Goal: Task Accomplishment & Management: Complete application form

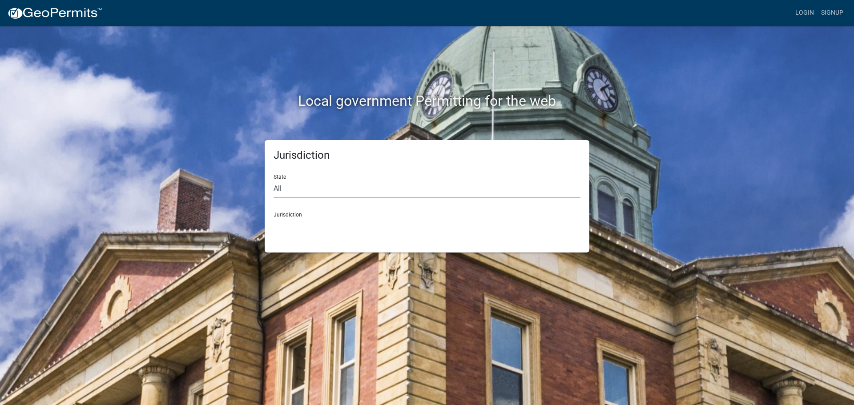
click at [280, 184] on select "All [US_STATE] [US_STATE] [US_STATE] [US_STATE] [US_STATE] [US_STATE] [US_STATE…" at bounding box center [427, 189] width 307 height 18
click at [186, 153] on div "Jurisdiction State All [US_STATE] [US_STATE] [US_STATE] [US_STATE] [US_STATE] […" at bounding box center [426, 196] width 507 height 113
click at [302, 195] on select "All [US_STATE] [US_STATE] [US_STATE] [US_STATE] [US_STATE] [US_STATE] [US_STATE…" at bounding box center [427, 189] width 307 height 18
click at [274, 180] on select "All [US_STATE] [US_STATE] [US_STATE] [US_STATE] [US_STATE] [US_STATE] [US_STATE…" at bounding box center [427, 189] width 307 height 18
click at [310, 234] on select "[GEOGRAPHIC_DATA], [US_STATE]" at bounding box center [427, 226] width 307 height 18
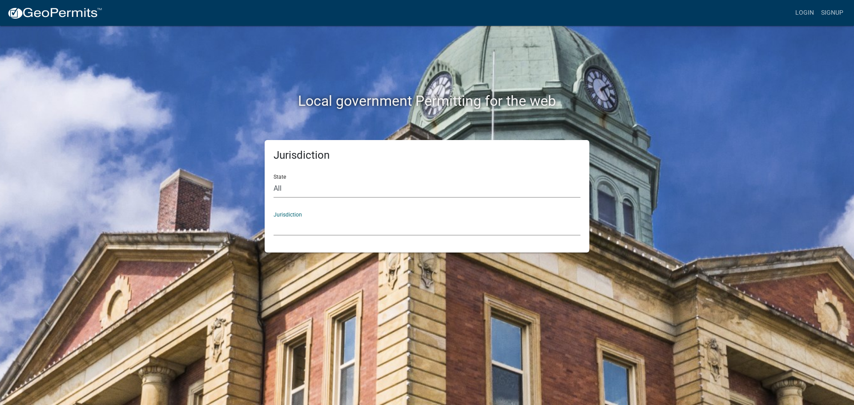
click at [307, 193] on select "All [US_STATE] [US_STATE] [US_STATE] [US_STATE] [US_STATE] [US_STATE] [US_STATE…" at bounding box center [427, 189] width 307 height 18
click at [274, 180] on select "All [US_STATE] [US_STATE] [US_STATE] [US_STATE] [US_STATE] [US_STATE] [US_STATE…" at bounding box center [427, 189] width 307 height 18
click at [306, 226] on select "City of [GEOGRAPHIC_DATA], [US_STATE] [GEOGRAPHIC_DATA], [US_STATE][PERSON_NAME…" at bounding box center [427, 226] width 307 height 18
click at [336, 185] on select "All [US_STATE] [US_STATE] [US_STATE] [US_STATE] [US_STATE] [US_STATE] [US_STATE…" at bounding box center [427, 189] width 307 height 18
click at [274, 180] on select "All [US_STATE] [US_STATE] [US_STATE] [US_STATE] [US_STATE] [US_STATE] [US_STATE…" at bounding box center [427, 189] width 307 height 18
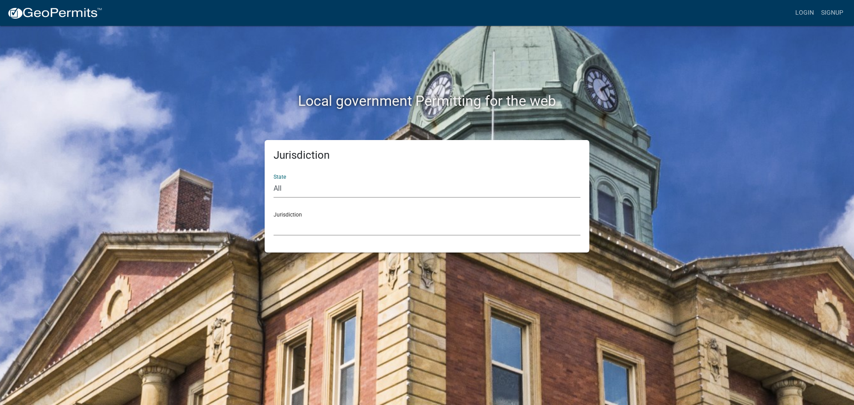
click at [316, 234] on select "City of [GEOGRAPHIC_DATA], [US_STATE] City of [GEOGRAPHIC_DATA], [US_STATE] Cit…" at bounding box center [427, 226] width 307 height 18
click at [189, 210] on div "Jurisdiction State All [US_STATE] [US_STATE] [US_STATE] [US_STATE] [US_STATE] […" at bounding box center [426, 196] width 507 height 113
click at [304, 195] on select "All [US_STATE] [US_STATE] [US_STATE] [US_STATE] [US_STATE] [US_STATE] [US_STATE…" at bounding box center [427, 189] width 307 height 18
click at [274, 180] on select "All [US_STATE] [US_STATE] [US_STATE] [US_STATE] [US_STATE] [US_STATE] [US_STATE…" at bounding box center [427, 189] width 307 height 18
click at [322, 220] on select "[GEOGRAPHIC_DATA], [US_STATE] [GEOGRAPHIC_DATA], [US_STATE] [GEOGRAPHIC_DATA], …" at bounding box center [427, 226] width 307 height 18
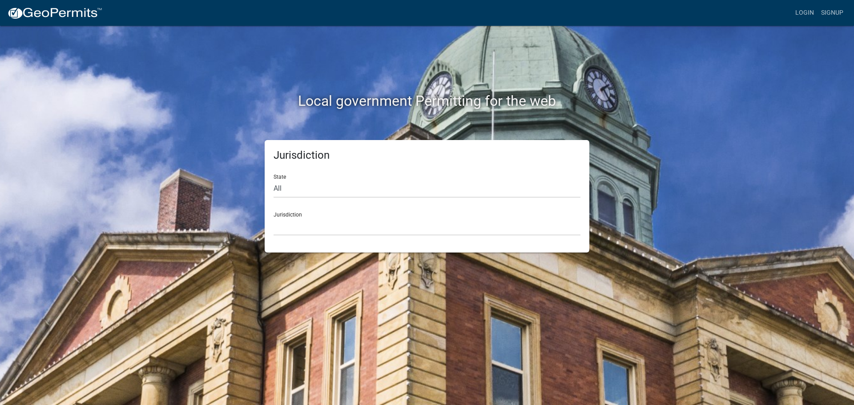
drag, startPoint x: 216, startPoint y: 158, endPoint x: 221, endPoint y: 159, distance: 5.8
click at [216, 158] on div "Jurisdiction State All [US_STATE] [US_STATE] [US_STATE] [US_STATE] [US_STATE] […" at bounding box center [426, 196] width 507 height 113
click at [275, 188] on select "All [US_STATE] [US_STATE] [US_STATE] [US_STATE] [US_STATE] [US_STATE] [US_STATE…" at bounding box center [427, 189] width 307 height 18
click at [274, 180] on select "All [US_STATE] [US_STATE] [US_STATE] [US_STATE] [US_STATE] [US_STATE] [US_STATE…" at bounding box center [427, 189] width 307 height 18
click at [310, 233] on select "[GEOGRAPHIC_DATA], [US_STATE]" at bounding box center [427, 226] width 307 height 18
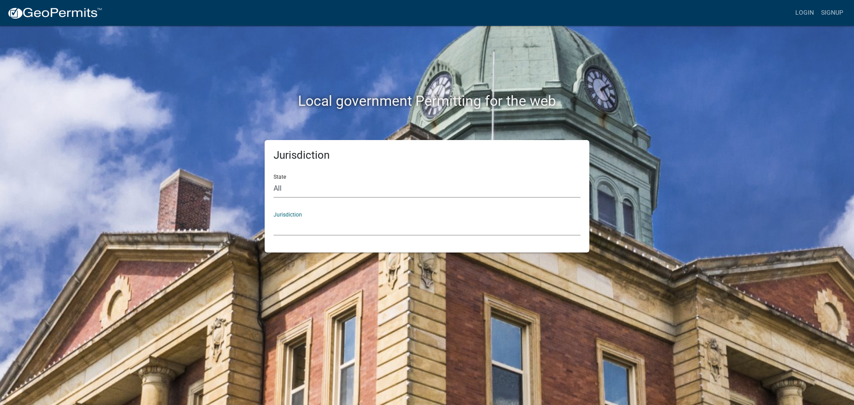
click at [294, 190] on select "All [US_STATE] [US_STATE] [US_STATE] [US_STATE] [US_STATE] [US_STATE] [US_STATE…" at bounding box center [427, 189] width 307 height 18
click at [274, 180] on select "All [US_STATE] [US_STATE] [US_STATE] [US_STATE] [US_STATE] [US_STATE] [US_STATE…" at bounding box center [427, 189] width 307 height 18
click at [314, 235] on select "[GEOGRAPHIC_DATA], [US_STATE] [GEOGRAPHIC_DATA], [US_STATE] [GEOGRAPHIC_DATA], …" at bounding box center [427, 226] width 307 height 18
click at [241, 202] on div "Jurisdiction State All [US_STATE] [US_STATE] [US_STATE] [US_STATE] [US_STATE] […" at bounding box center [426, 196] width 507 height 113
click at [314, 186] on select "All [US_STATE] [US_STATE] [US_STATE] [US_STATE] [US_STATE] [US_STATE] [US_STATE…" at bounding box center [427, 189] width 307 height 18
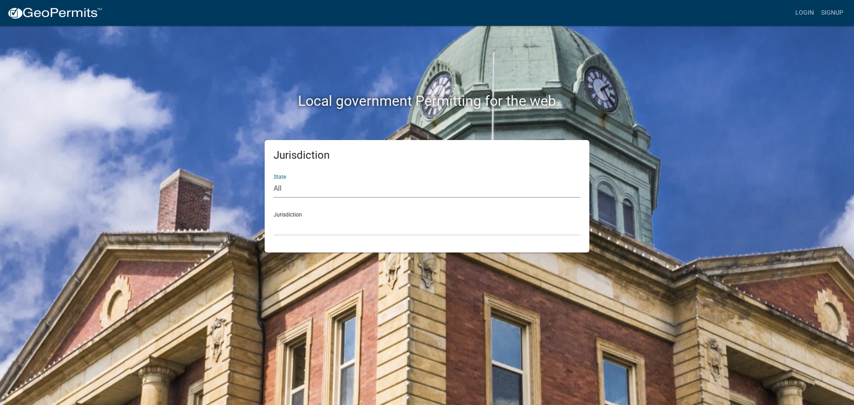
click at [274, 180] on select "All [US_STATE] [US_STATE] [US_STATE] [US_STATE] [US_STATE] [US_STATE] [US_STATE…" at bounding box center [427, 189] width 307 height 18
click at [312, 229] on select "[GEOGRAPHIC_DATA], [US_STATE]" at bounding box center [427, 226] width 307 height 18
click at [309, 194] on select "All [US_STATE] [US_STATE] [US_STATE] [US_STATE] [US_STATE] [US_STATE] [US_STATE…" at bounding box center [427, 189] width 307 height 18
click at [274, 180] on select "All [US_STATE] [US_STATE] [US_STATE] [US_STATE] [US_STATE] [US_STATE] [US_STATE…" at bounding box center [427, 189] width 307 height 18
click at [311, 191] on select "All [US_STATE] [US_STATE] [US_STATE] [US_STATE] [US_STATE] [US_STATE] [US_STATE…" at bounding box center [427, 189] width 307 height 18
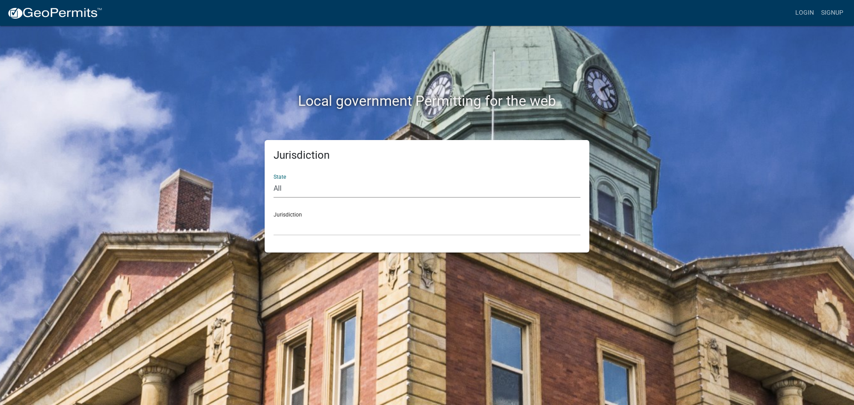
click at [274, 180] on select "All [US_STATE] [US_STATE] [US_STATE] [US_STATE] [US_STATE] [US_STATE] [US_STATE…" at bounding box center [427, 189] width 307 height 18
click at [299, 238] on div "Jurisdiction State All [US_STATE] [US_STATE] [US_STATE] [US_STATE] [US_STATE] […" at bounding box center [427, 196] width 325 height 113
click at [300, 229] on select "[GEOGRAPHIC_DATA], [US_STATE] [GEOGRAPHIC_DATA], [US_STATE]" at bounding box center [427, 226] width 307 height 18
click at [294, 185] on select "All [US_STATE] [US_STATE] [US_STATE] [US_STATE] [US_STATE] [US_STATE] [US_STATE…" at bounding box center [427, 189] width 307 height 18
select select "[US_STATE]"
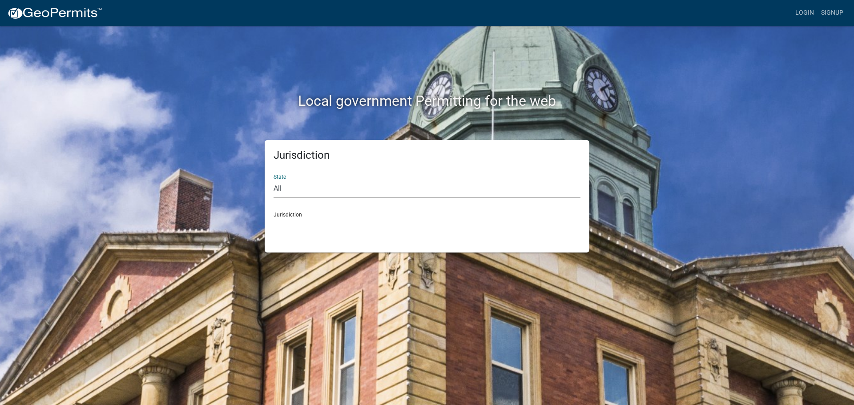
click at [274, 180] on select "All [US_STATE] [US_STATE] [US_STATE] [US_STATE] [US_STATE] [US_STATE] [US_STATE…" at bounding box center [427, 189] width 307 height 18
click at [313, 234] on select "[GEOGRAPHIC_DATA], [US_STATE]" at bounding box center [427, 226] width 307 height 18
click at [310, 261] on div "Local government Permitting for the web Jurisdiction State All [US_STATE] [US_S…" at bounding box center [427, 202] width 854 height 405
drag, startPoint x: 326, startPoint y: 228, endPoint x: 325, endPoint y: 235, distance: 6.7
click at [326, 228] on select "[GEOGRAPHIC_DATA], [US_STATE]" at bounding box center [427, 226] width 307 height 18
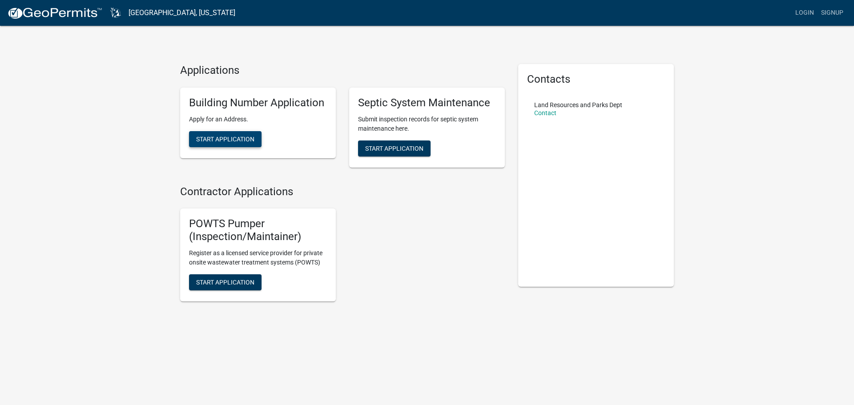
click at [228, 135] on span "Start Application" at bounding box center [225, 138] width 58 height 7
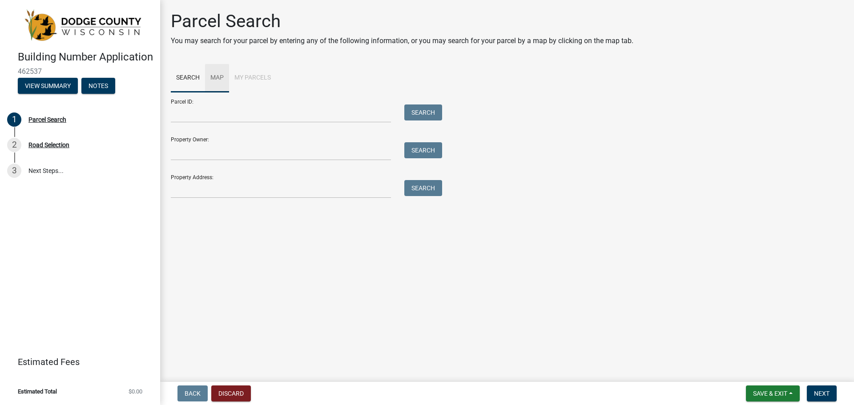
click at [223, 79] on link "Map" at bounding box center [217, 78] width 24 height 28
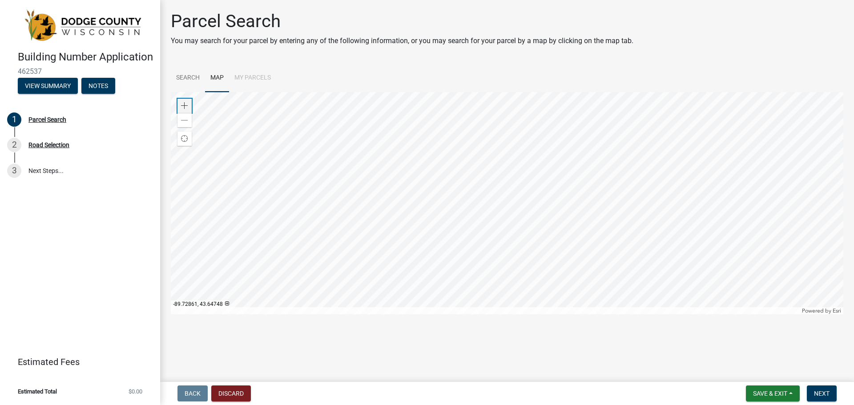
click at [191, 106] on div "Zoom in" at bounding box center [184, 106] width 14 height 14
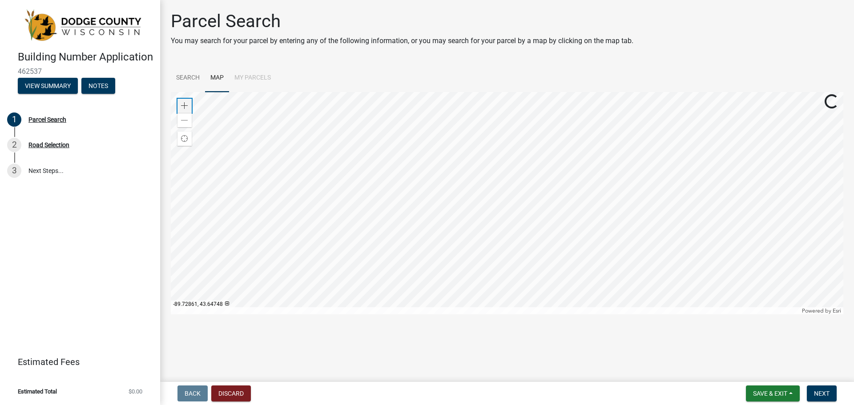
click at [191, 106] on div "Zoom in" at bounding box center [184, 106] width 14 height 14
click at [507, 180] on div at bounding box center [507, 203] width 672 height 222
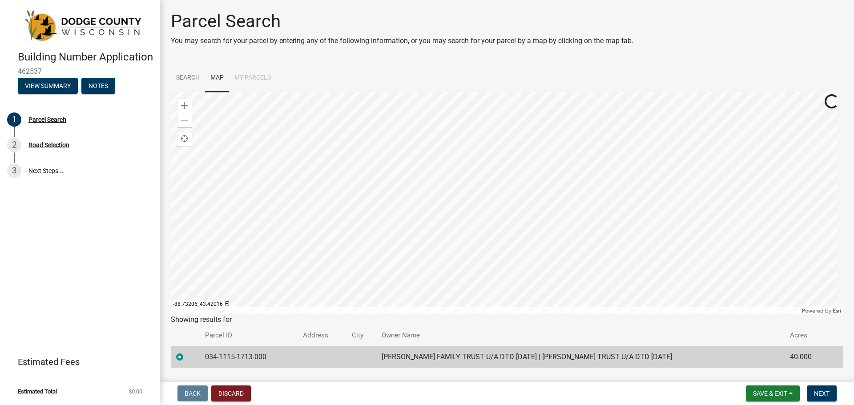
scroll to position [24, 0]
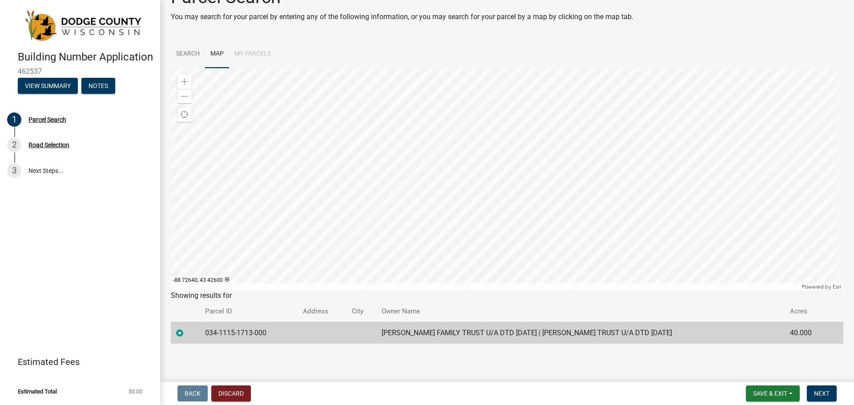
click at [576, 120] on div at bounding box center [507, 179] width 672 height 222
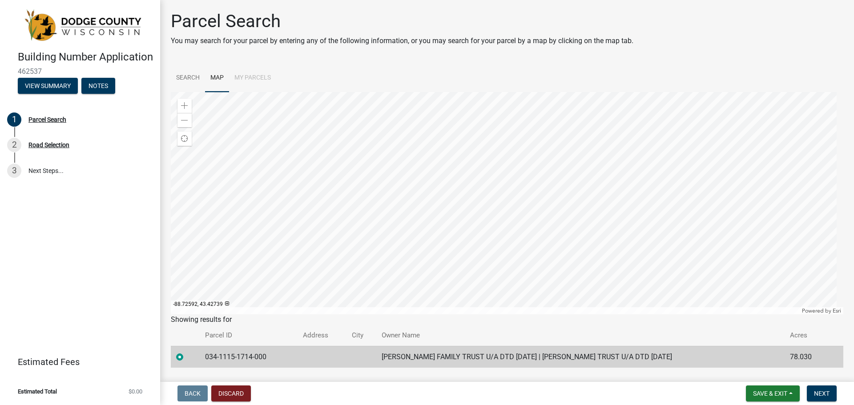
click at [585, 105] on div at bounding box center [507, 203] width 672 height 222
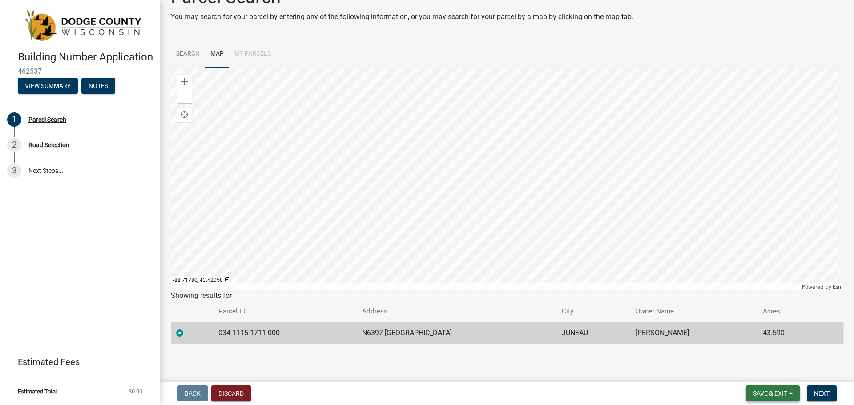
click at [763, 395] on span "Save & Exit" at bounding box center [770, 393] width 34 height 7
click at [746, 346] on button "Save" at bounding box center [764, 348] width 71 height 21
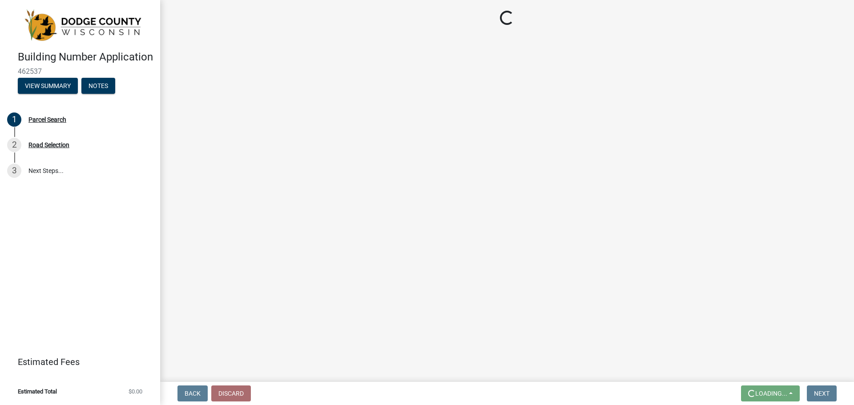
scroll to position [0, 0]
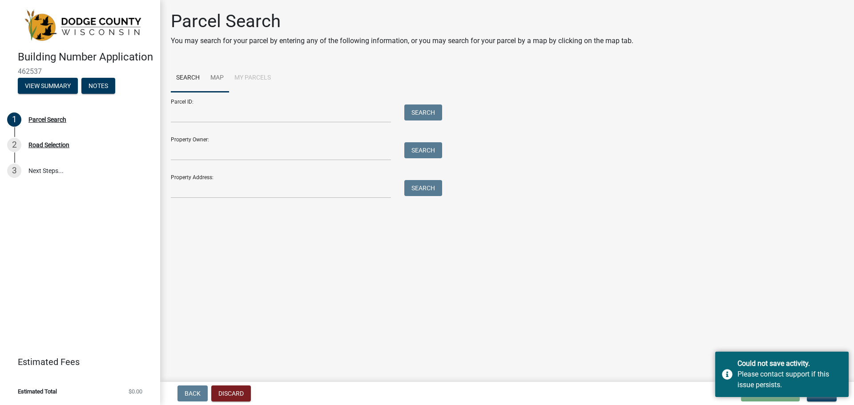
click at [213, 85] on link "Map" at bounding box center [217, 78] width 24 height 28
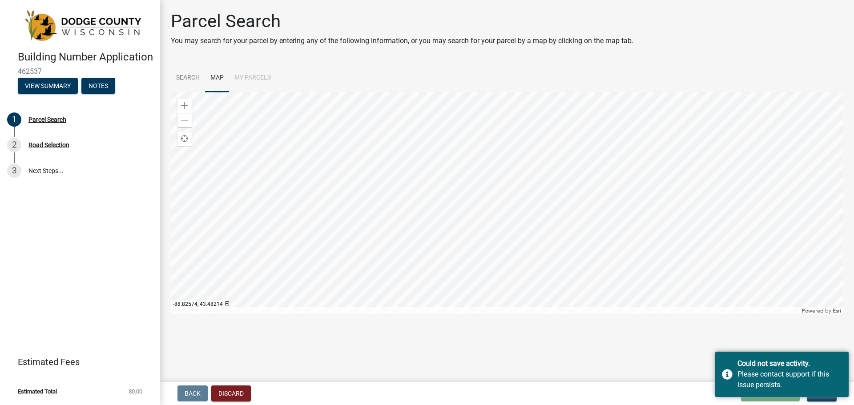
click at [477, 178] on div at bounding box center [507, 203] width 672 height 222
click at [182, 102] on span at bounding box center [184, 105] width 7 height 7
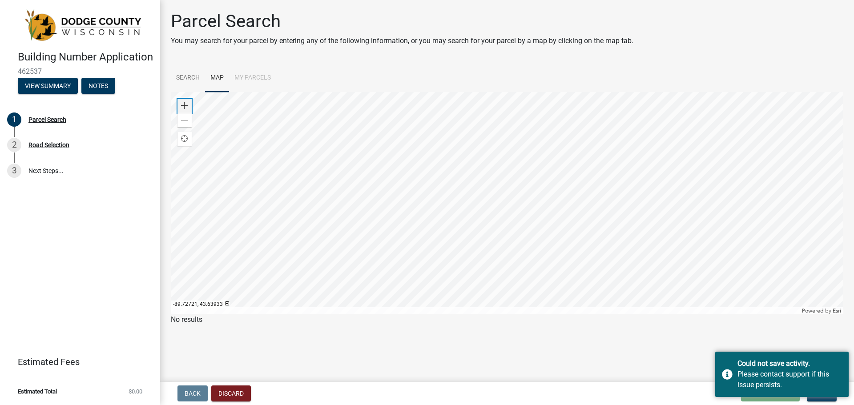
click at [182, 102] on span at bounding box center [184, 105] width 7 height 7
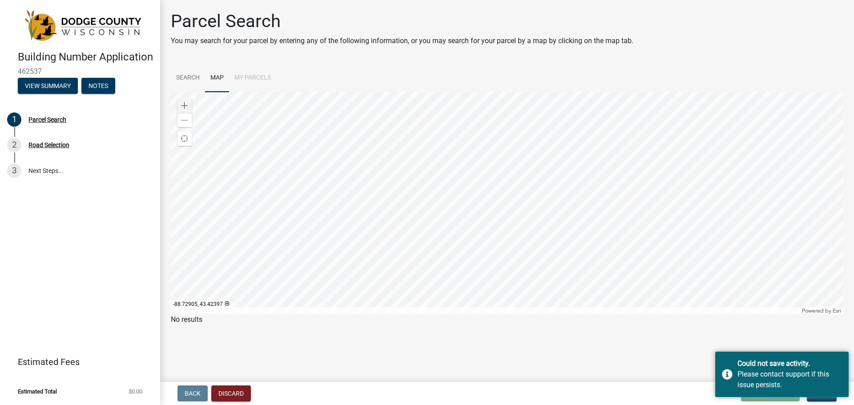
click at [646, 178] on div at bounding box center [507, 203] width 672 height 222
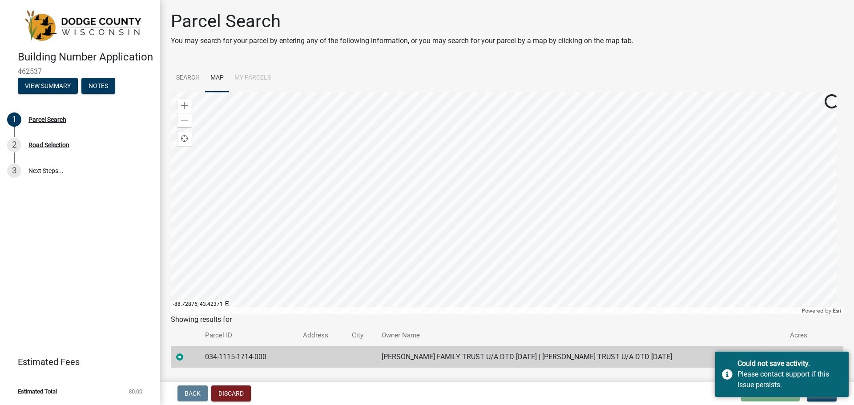
click at [370, 163] on div at bounding box center [507, 203] width 672 height 222
click at [572, 130] on div at bounding box center [507, 203] width 672 height 222
click at [181, 115] on div "Zoom out" at bounding box center [184, 120] width 14 height 14
click at [570, 229] on div at bounding box center [507, 203] width 672 height 222
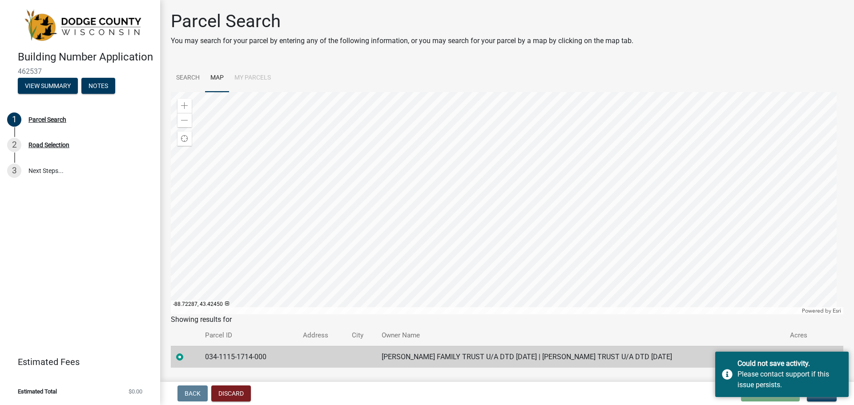
click at [555, 207] on div at bounding box center [507, 203] width 672 height 222
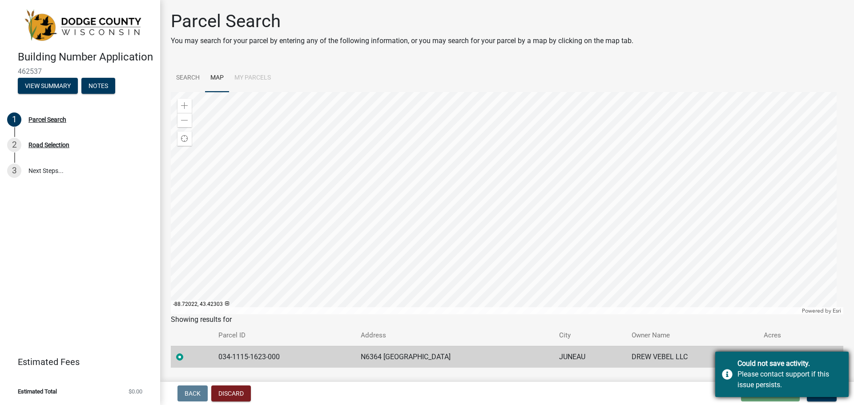
click at [819, 397] on div "Could not save activity. Please contact support if this issue persists." at bounding box center [781, 374] width 133 height 45
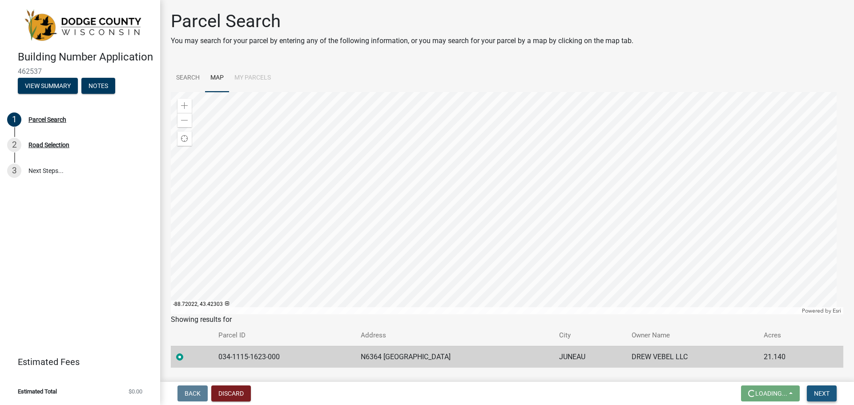
click at [821, 391] on span "Next" at bounding box center [822, 393] width 16 height 7
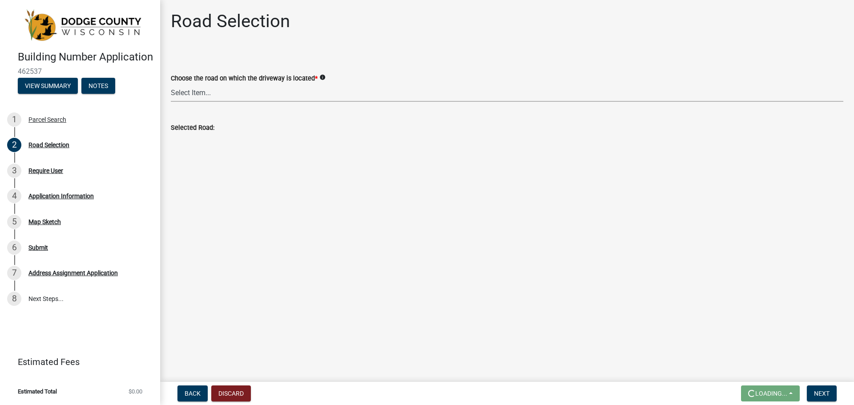
click at [256, 94] on select "Select Item... 100-YARD [PERSON_NAME][GEOGRAPHIC_DATA][PERSON_NAME][US_STATE][P…" at bounding box center [507, 93] width 672 height 18
click at [171, 84] on select "Select Item... 100-YARD [PERSON_NAME][GEOGRAPHIC_DATA][PERSON_NAME][US_STATE][P…" at bounding box center [507, 93] width 672 height 18
select select "2cdc90e7-6386-4fd8-8844-b31e78c04144"
click at [232, 93] on select "Select Item... 100-YARD [PERSON_NAME][GEOGRAPHIC_DATA][PERSON_NAME][US_STATE][P…" at bounding box center [507, 93] width 672 height 18
click at [459, 62] on div "Choose the road on which the driveway is located * info Select Item... 100-YARD…" at bounding box center [507, 76] width 672 height 52
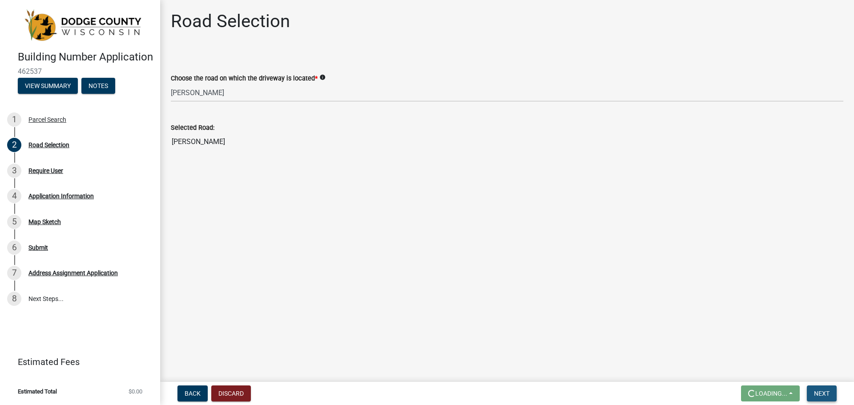
click at [829, 387] on button "Next" at bounding box center [822, 394] width 30 height 16
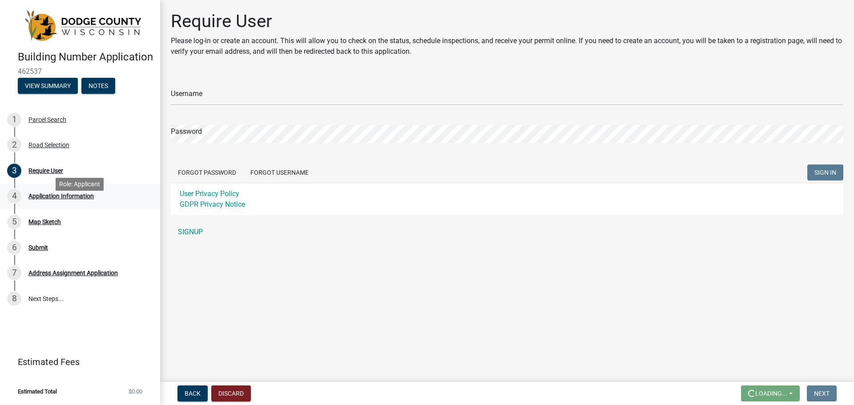
click at [66, 199] on div "Application Information" at bounding box center [60, 196] width 65 height 6
click at [44, 276] on div "Address Assignment Application" at bounding box center [72, 273] width 89 height 6
click at [38, 255] on div "6 Submit" at bounding box center [76, 248] width 139 height 14
click at [40, 225] on div "Map Sketch" at bounding box center [44, 222] width 32 height 6
click at [27, 184] on link "3 Require User" at bounding box center [80, 171] width 160 height 26
